Goal: Task Accomplishment & Management: Manage account settings

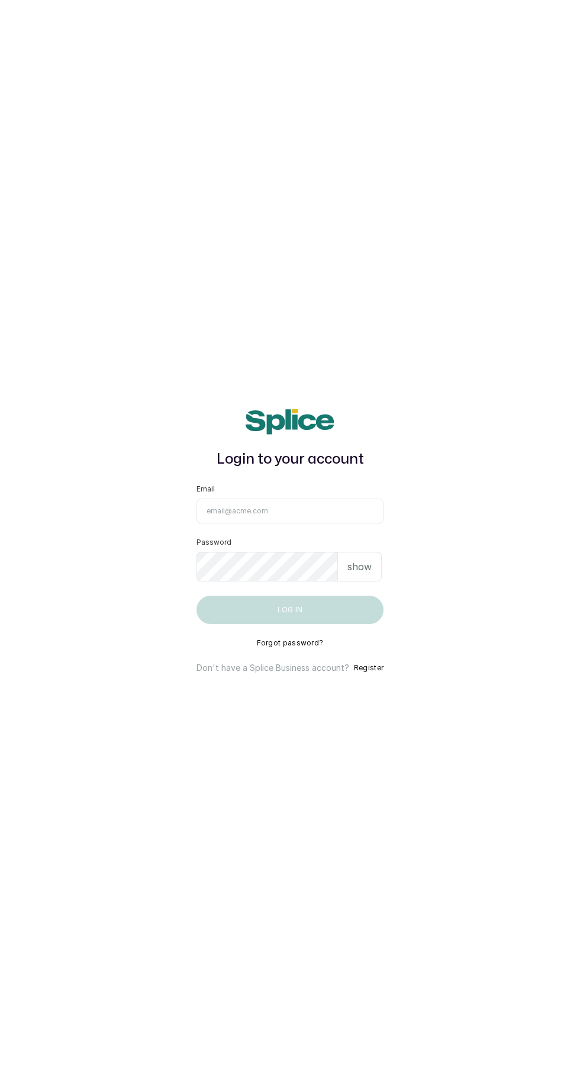
click at [314, 524] on input "Email" at bounding box center [290, 511] width 187 height 25
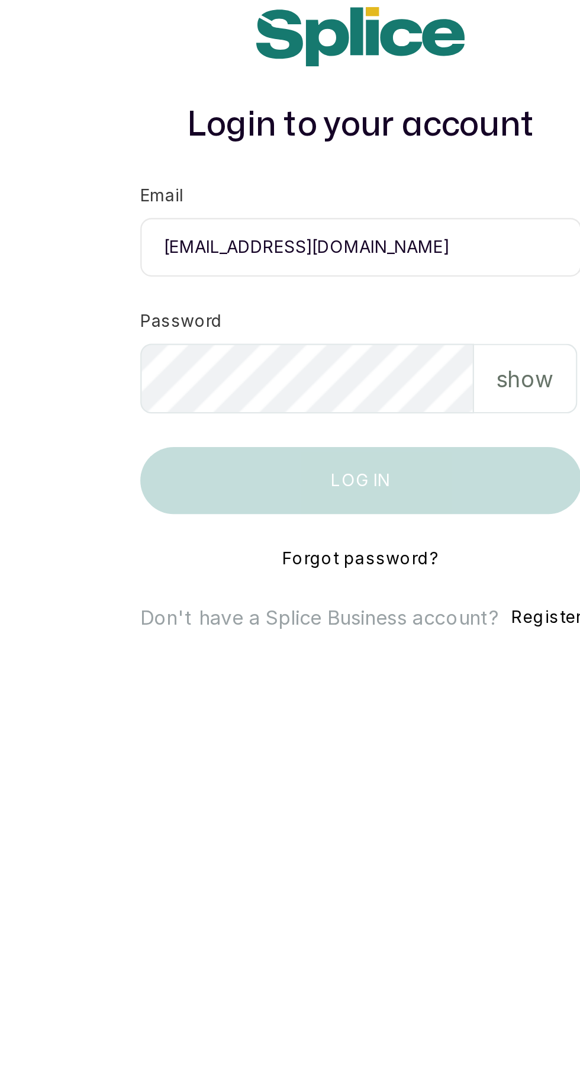
scroll to position [7, 0]
type input "[EMAIL_ADDRESS][DOMAIN_NAME]"
click at [355, 574] on p "show" at bounding box center [360, 567] width 24 height 14
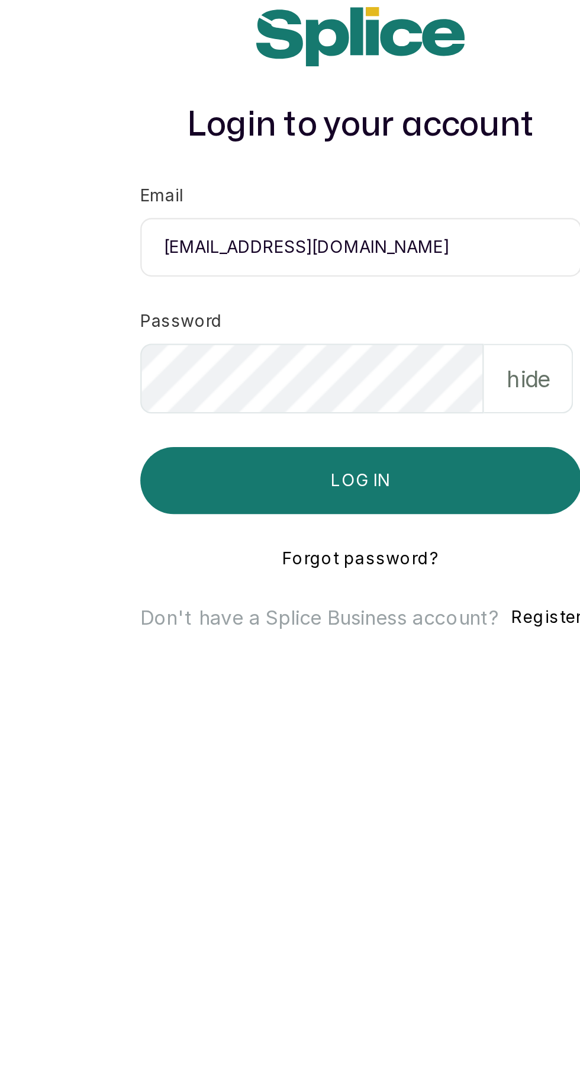
click at [330, 624] on button "Log in" at bounding box center [290, 610] width 187 height 28
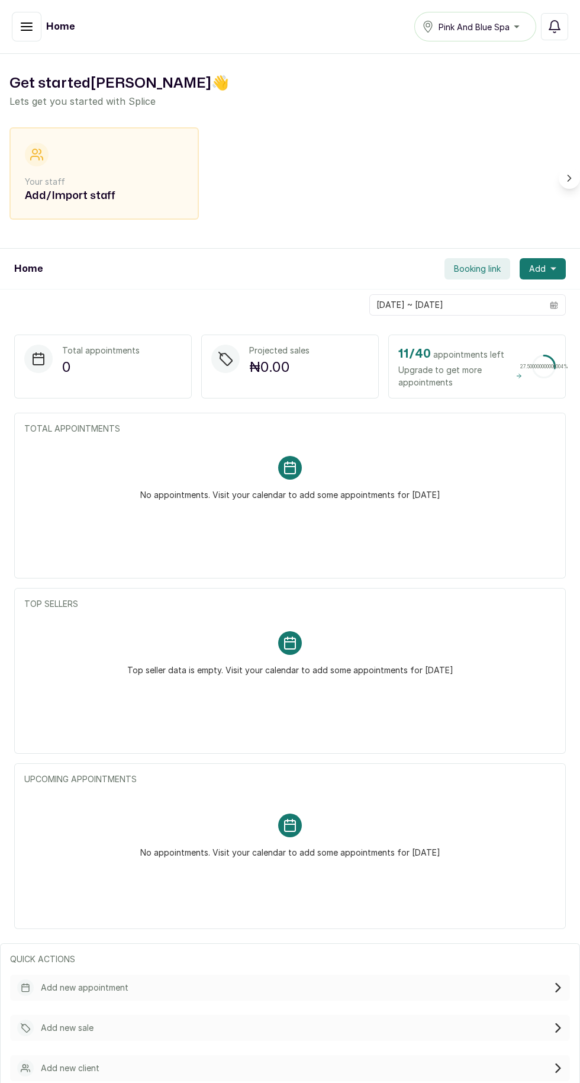
click at [30, 27] on icon "button" at bounding box center [26, 26] width 11 height 7
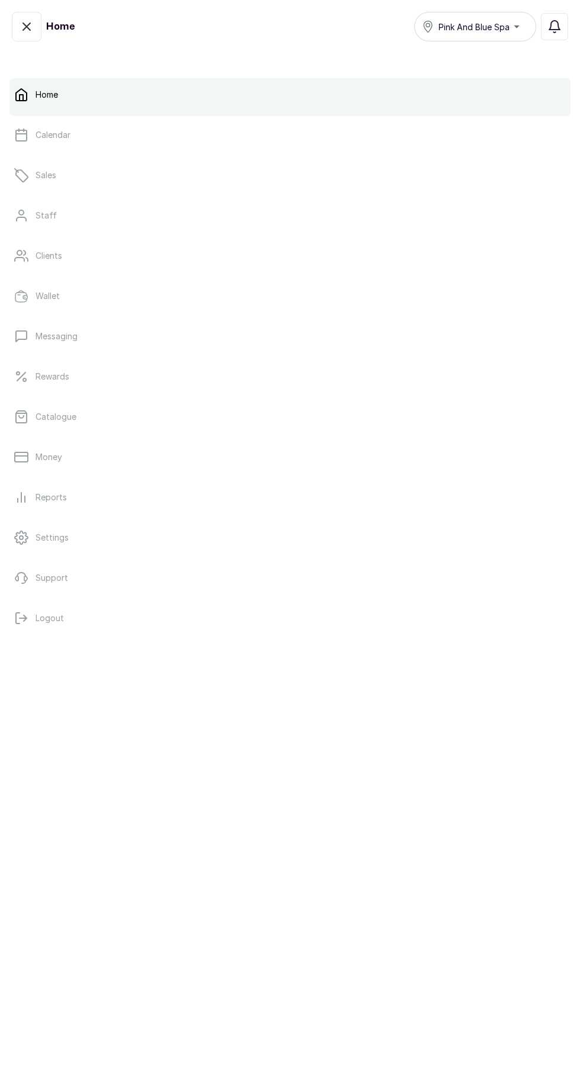
click at [47, 296] on p "Wallet" at bounding box center [48, 296] width 24 height 12
